Goal: Information Seeking & Learning: Check status

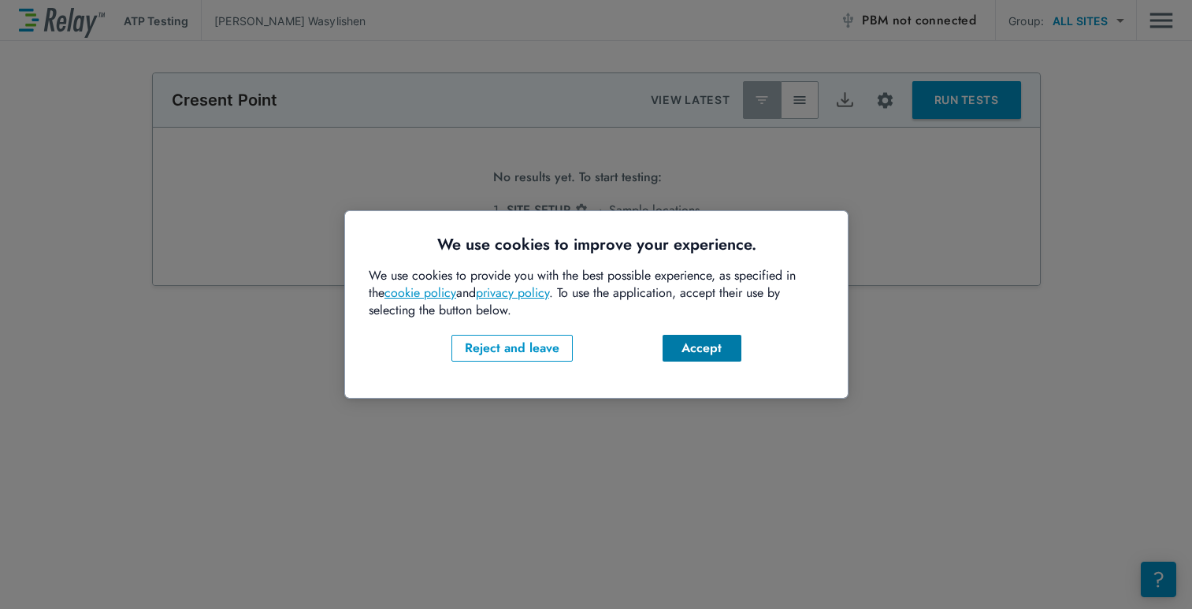
click at [708, 354] on div "Accept" at bounding box center [702, 348] width 54 height 19
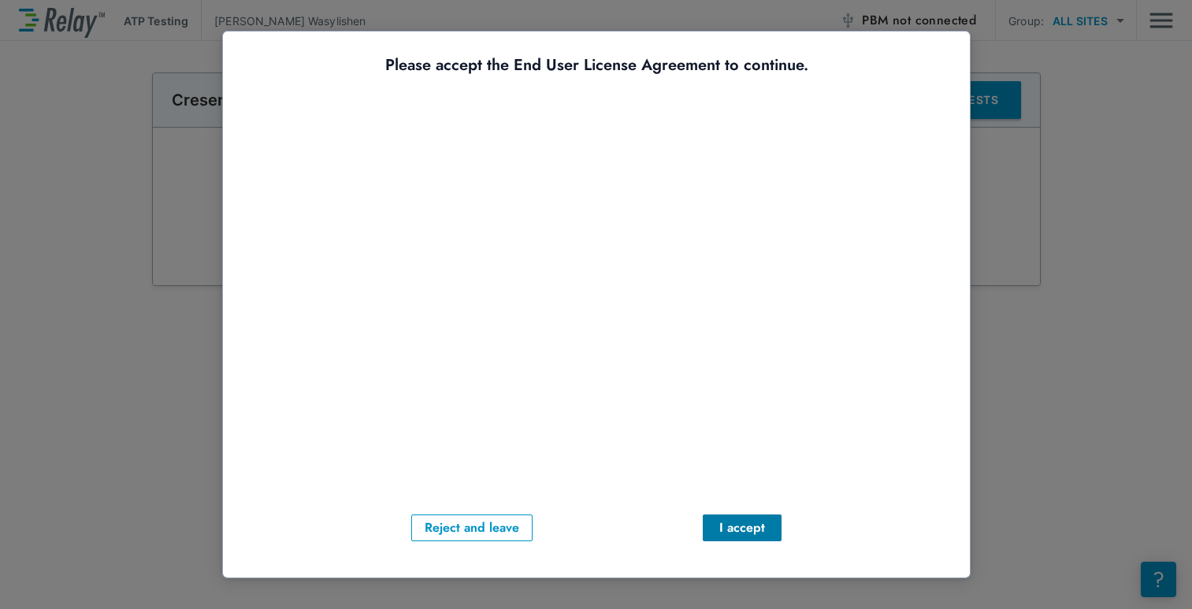
click at [740, 529] on div "I accept" at bounding box center [742, 527] width 54 height 19
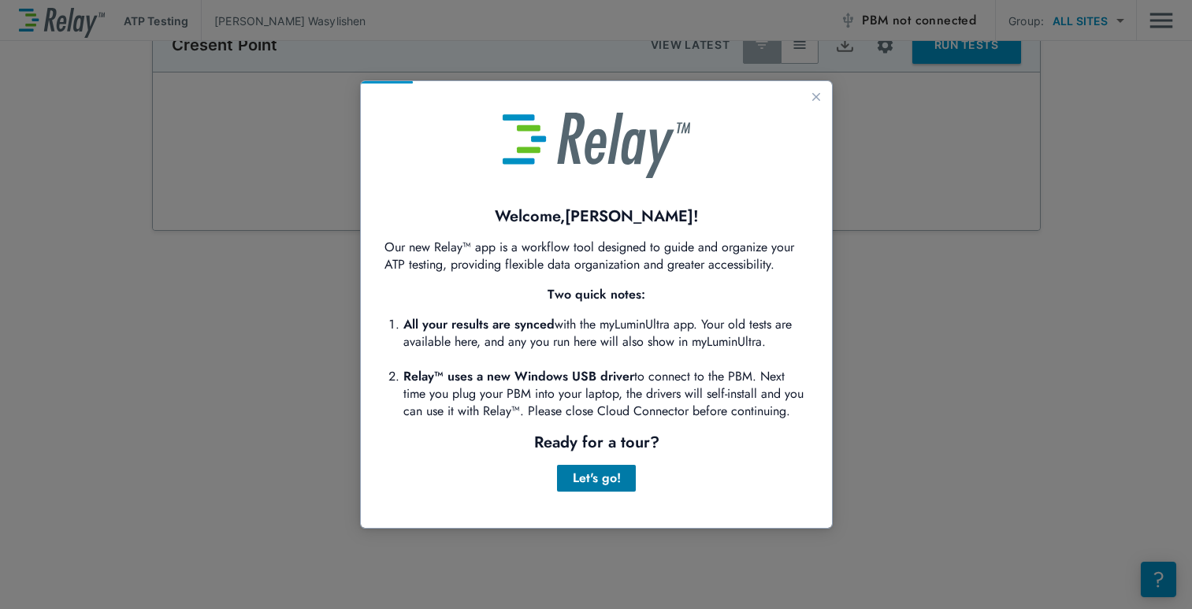
click at [589, 482] on div "Let's go!" at bounding box center [597, 478] width 54 height 19
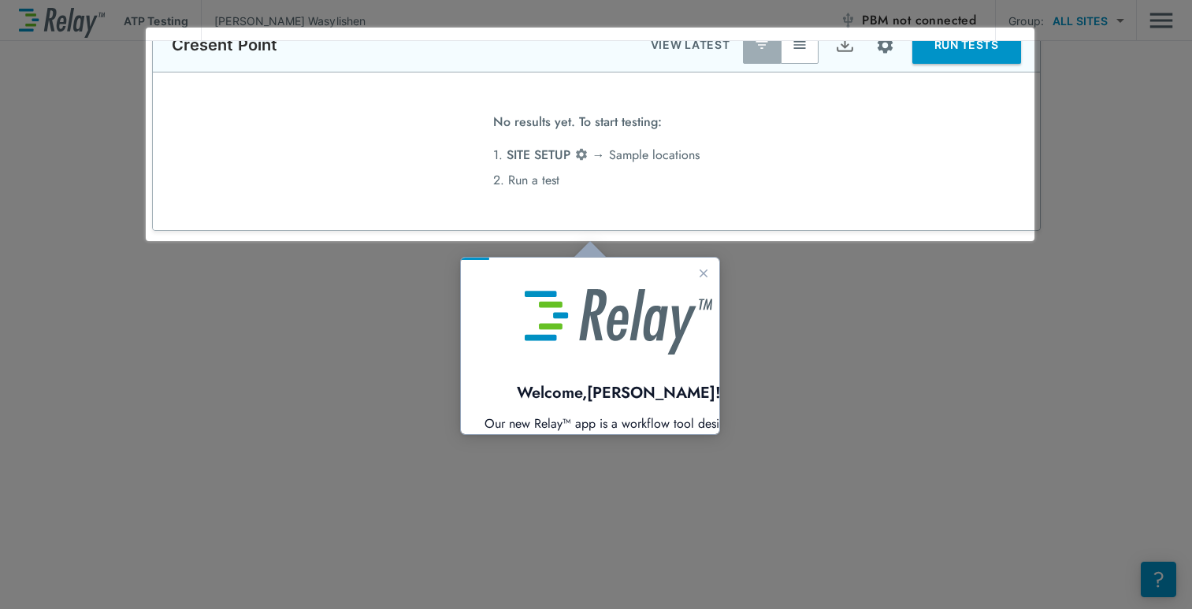
scroll to position [32, 0]
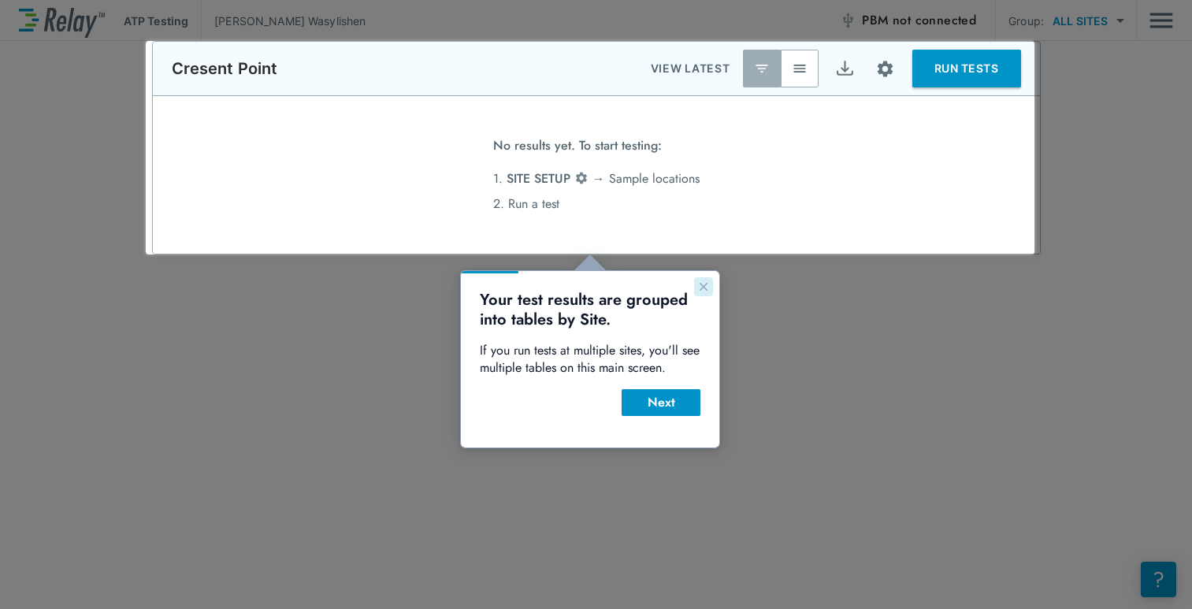
click at [704, 284] on icon "Close guide" at bounding box center [703, 286] width 13 height 13
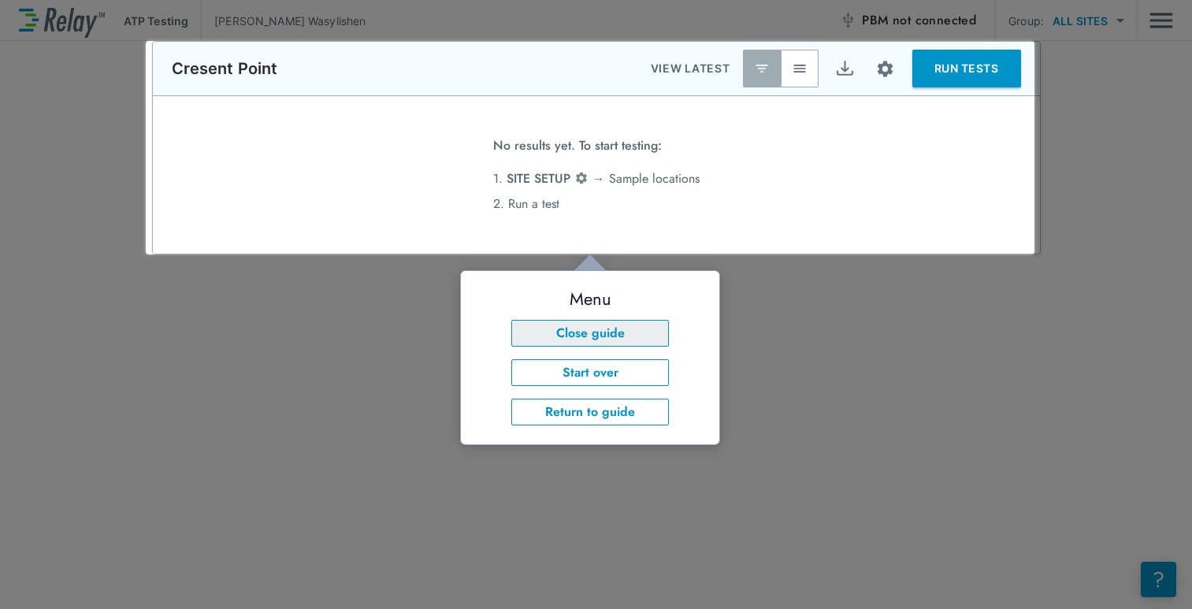
click at [651, 329] on button "Close guide" at bounding box center [590, 333] width 158 height 27
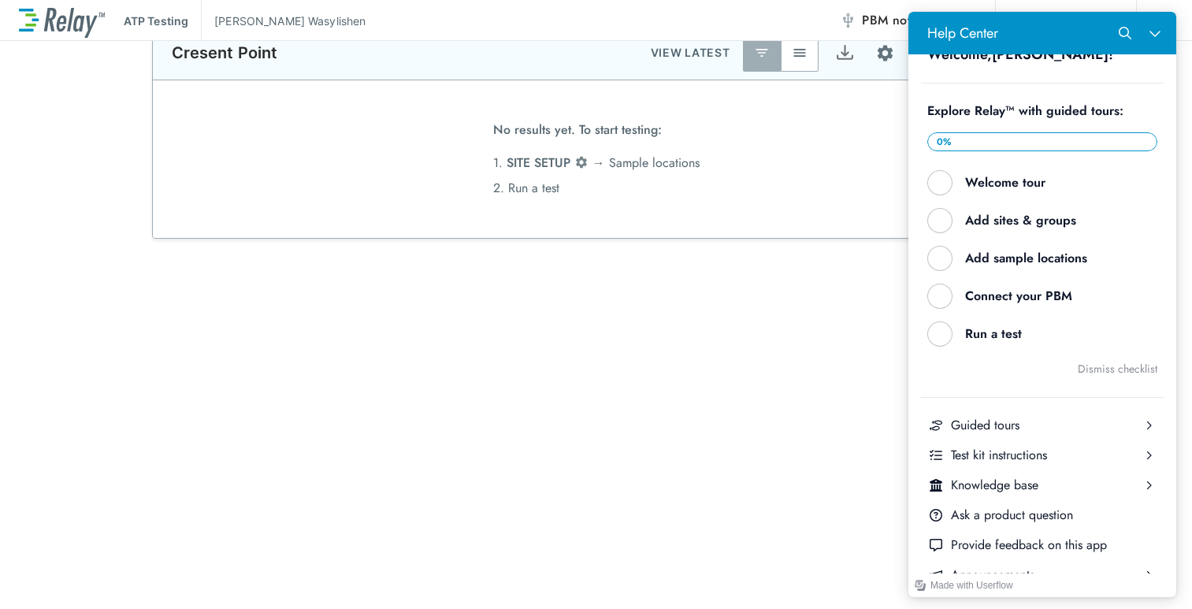
scroll to position [0, 0]
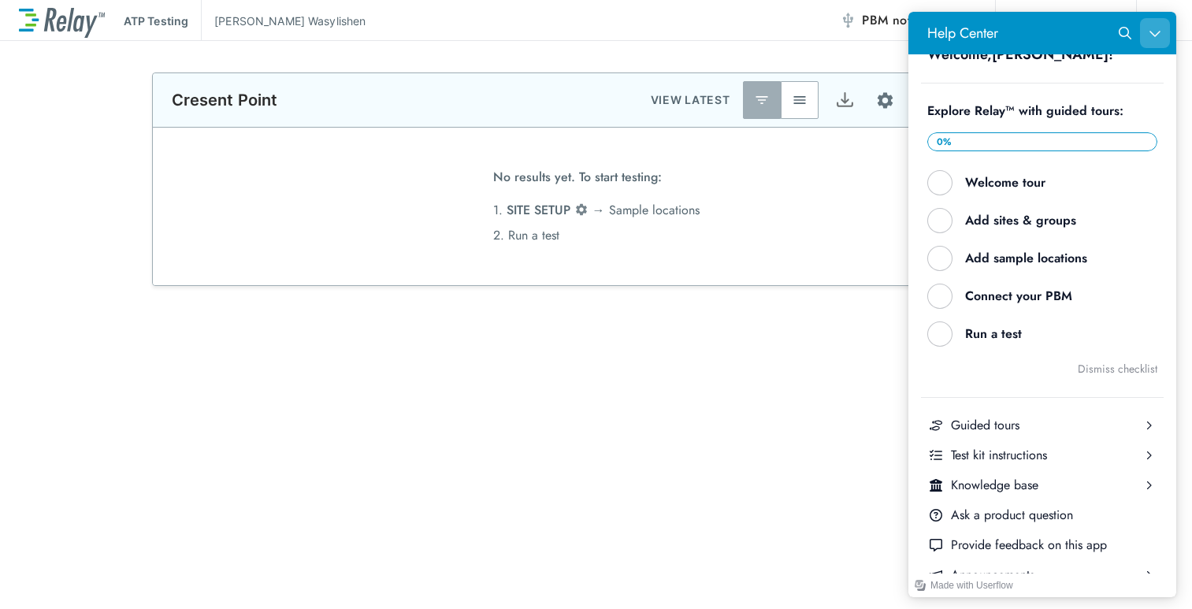
click at [1150, 35] on icon "Close Help Center" at bounding box center [1155, 33] width 13 height 13
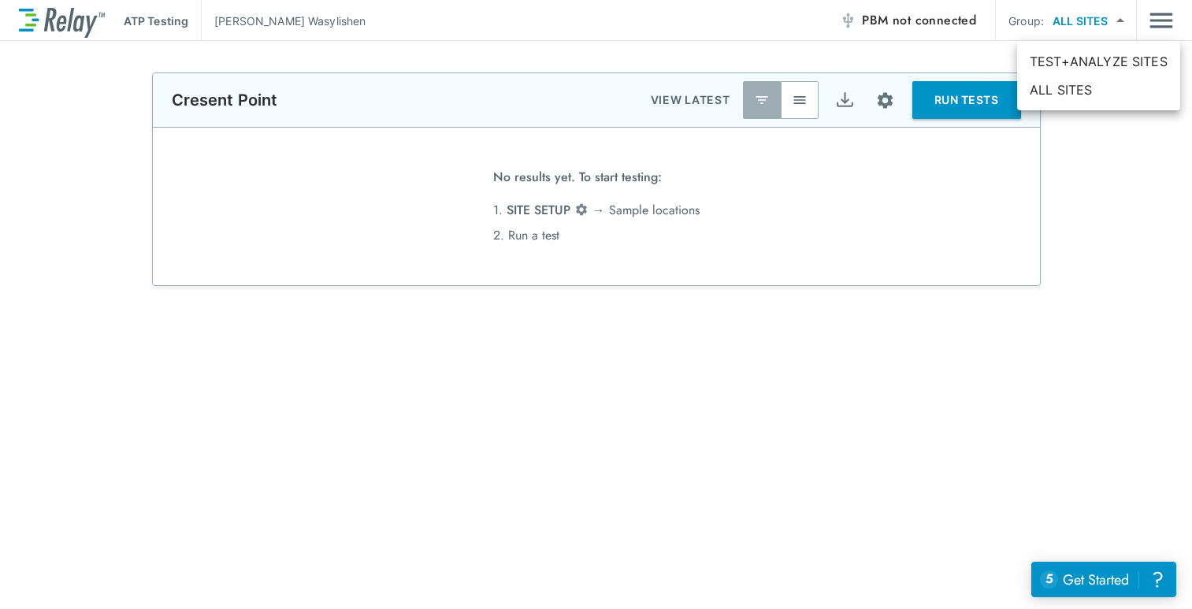
click at [1112, 24] on body "**********" at bounding box center [596, 304] width 1192 height 609
click at [1115, 62] on li "TEST+ANALYZE SITES" at bounding box center [1098, 61] width 163 height 28
type input "**********"
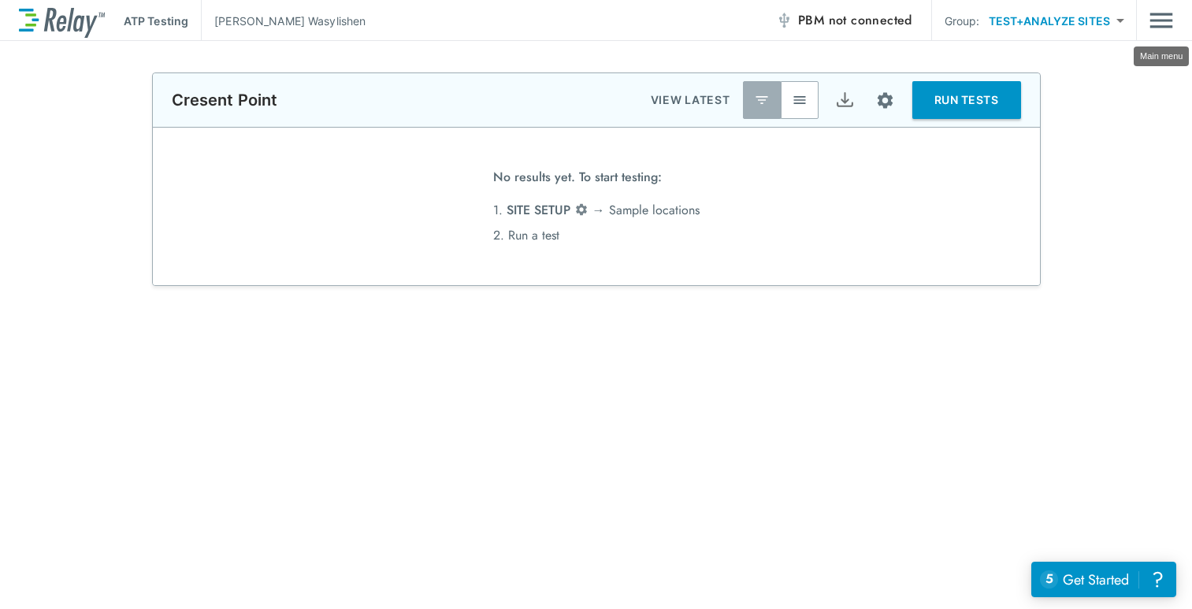
click at [1160, 22] on img "Main menu" at bounding box center [1161, 21] width 24 height 30
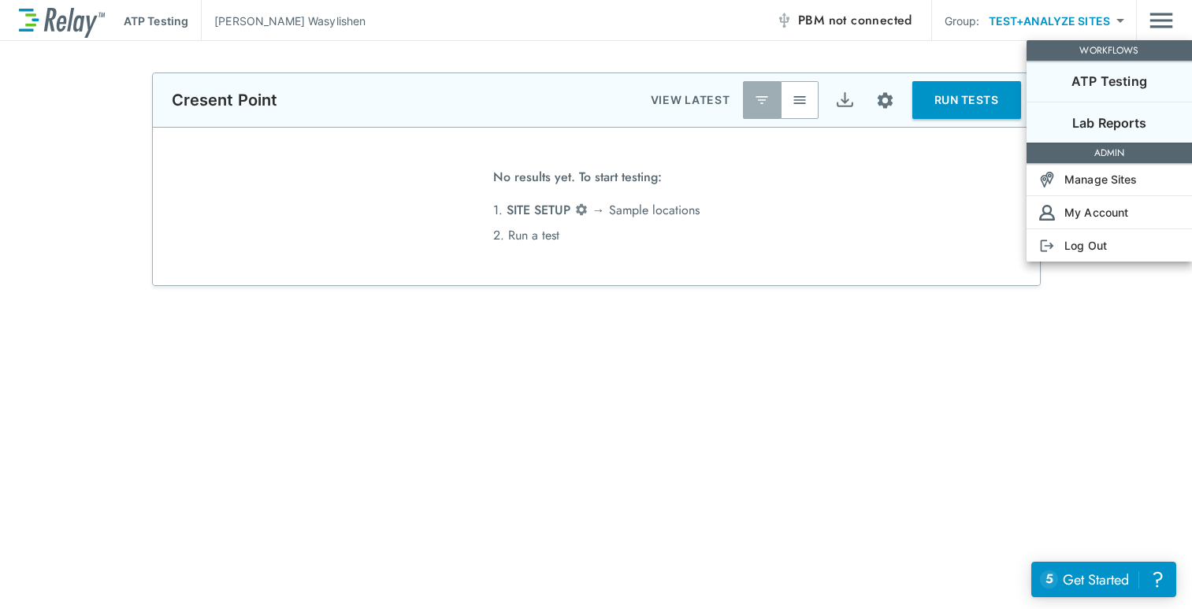
click at [1117, 121] on p "Lab Reports" at bounding box center [1109, 122] width 74 height 19
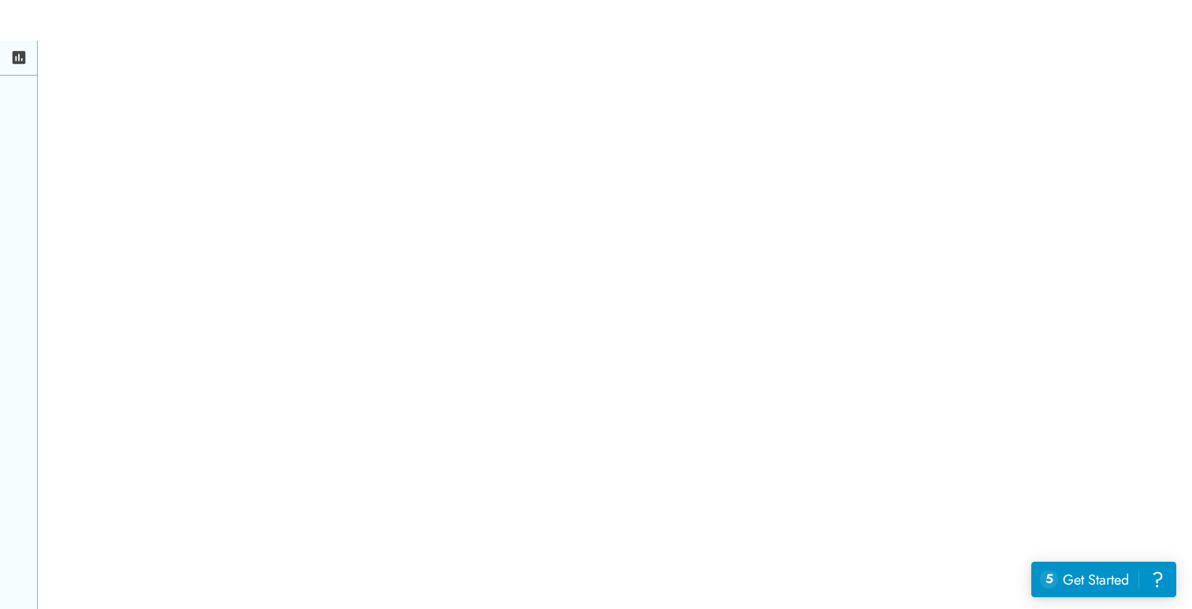
click at [24, 60] on icon at bounding box center [19, 57] width 13 height 13
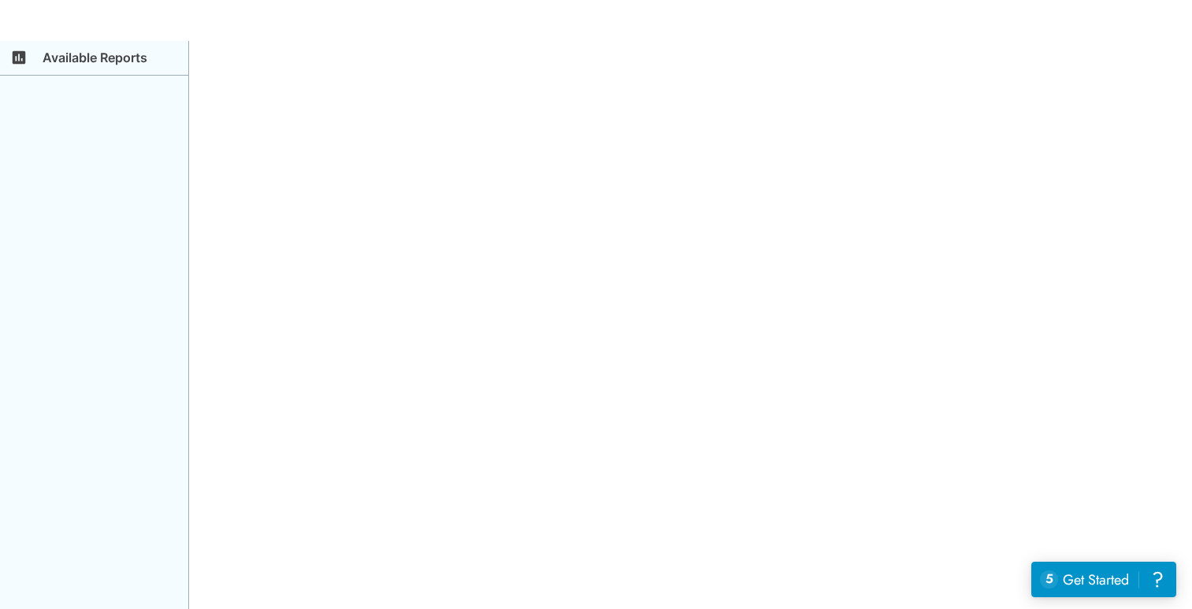
click at [159, 68] on p "Available Reports" at bounding box center [113, 60] width 150 height 31
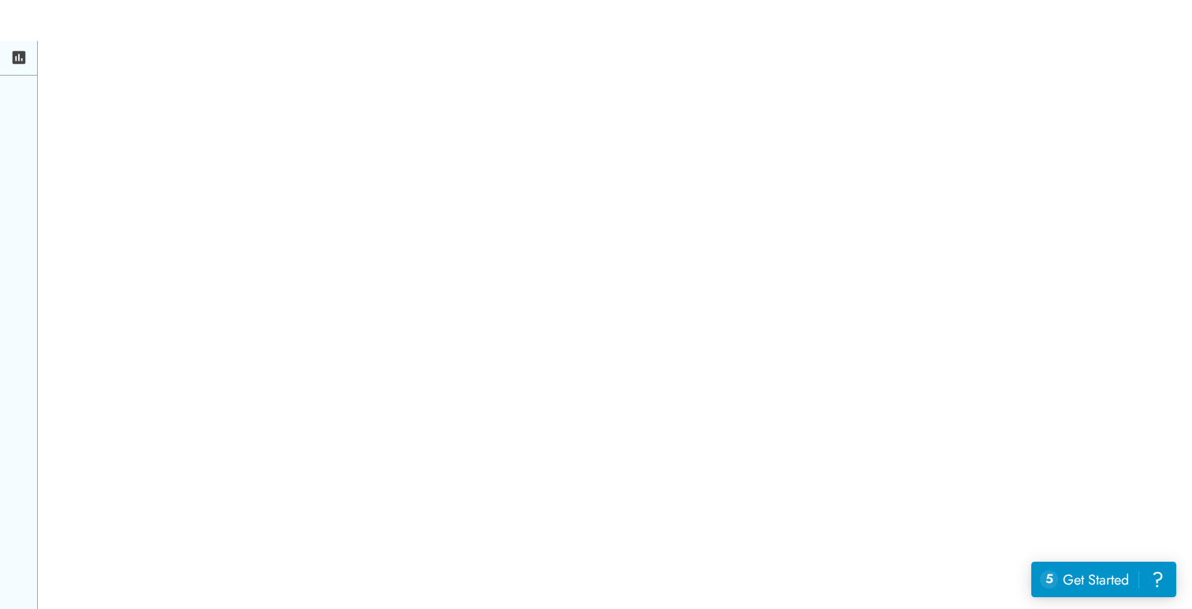
click at [656, 294] on div at bounding box center [596, 304] width 1192 height 609
drag, startPoint x: 469, startPoint y: 176, endPoint x: 465, endPoint y: 166, distance: 11.0
click at [468, 176] on div at bounding box center [596, 304] width 1192 height 609
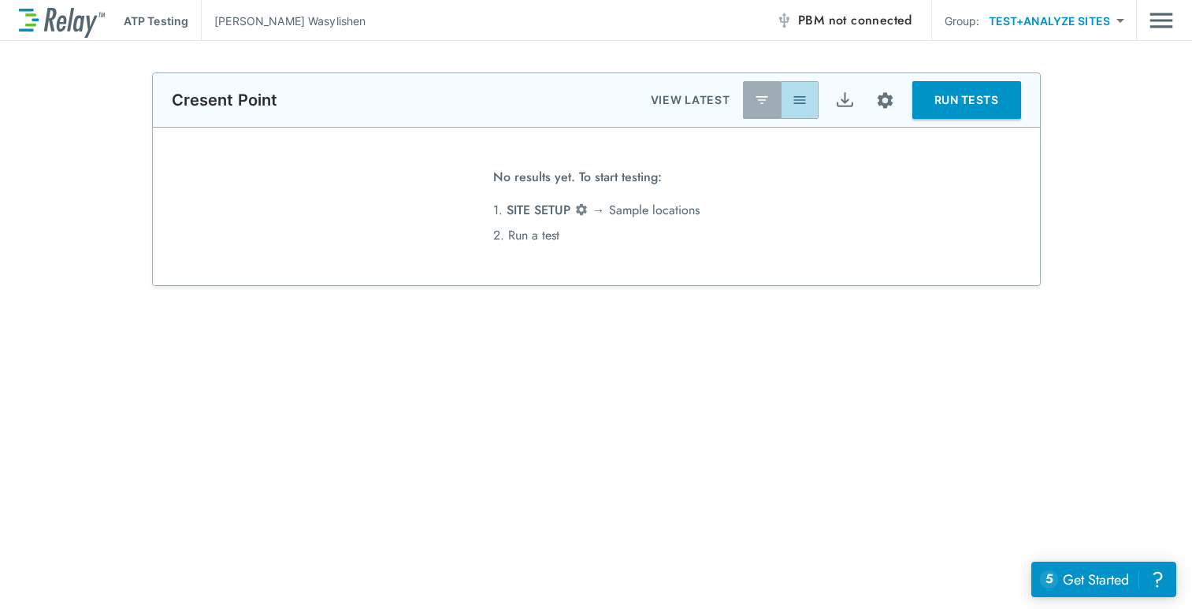
click at [792, 101] on img "button" at bounding box center [800, 100] width 16 height 16
click at [754, 102] on img "button" at bounding box center [762, 100] width 16 height 16
